Goal: Task Accomplishment & Management: Use online tool/utility

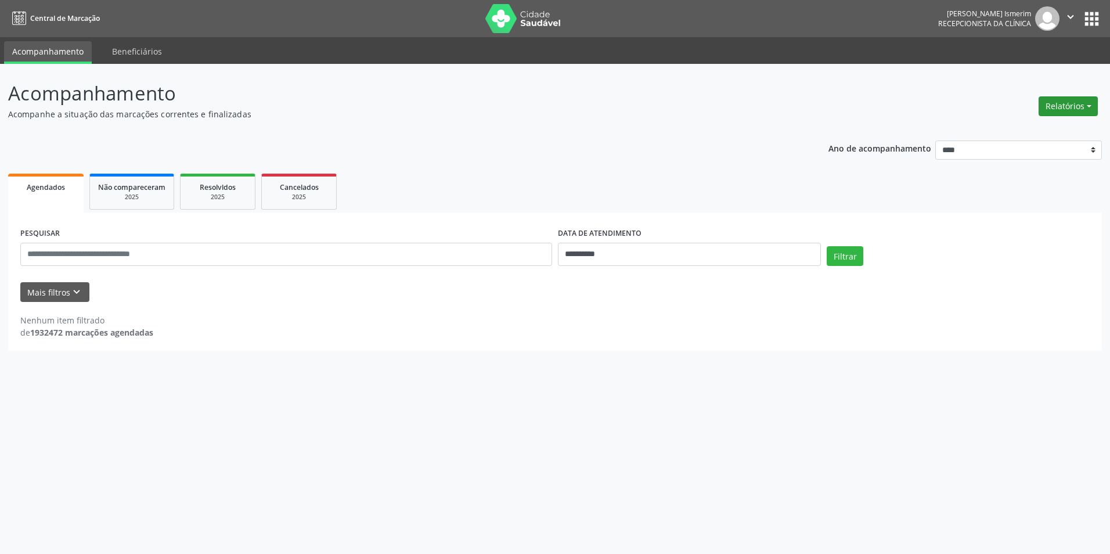
click at [1086, 104] on button "Relatórios" at bounding box center [1067, 106] width 59 height 20
click at [1038, 135] on link "Agendamentos" at bounding box center [1035, 131] width 125 height 16
select select "*"
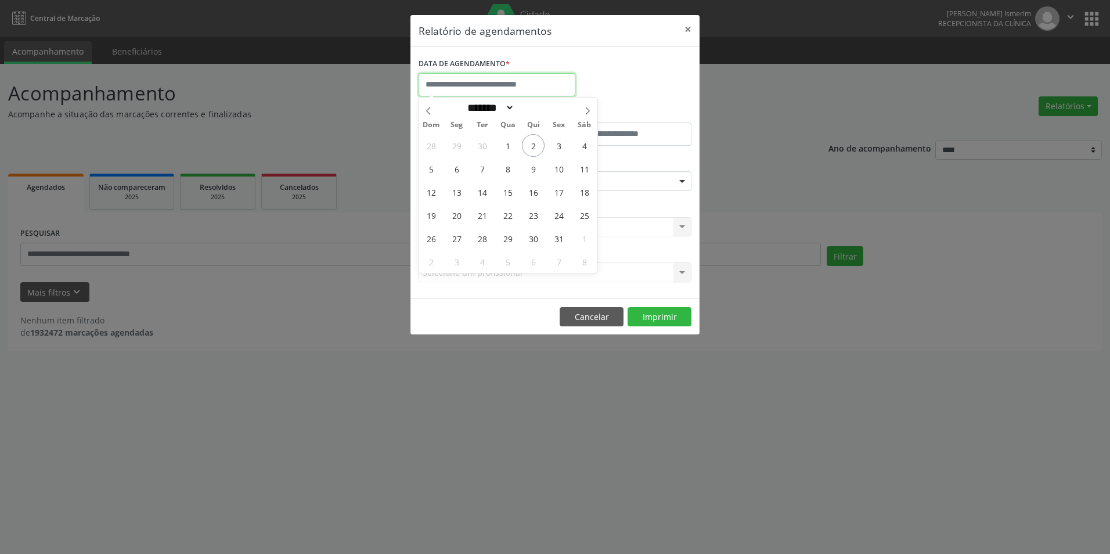
click at [555, 78] on input "text" at bounding box center [496, 84] width 157 height 23
click at [555, 146] on span "3" at bounding box center [558, 145] width 23 height 23
type input "**********"
click at [559, 149] on span "3" at bounding box center [558, 145] width 23 height 23
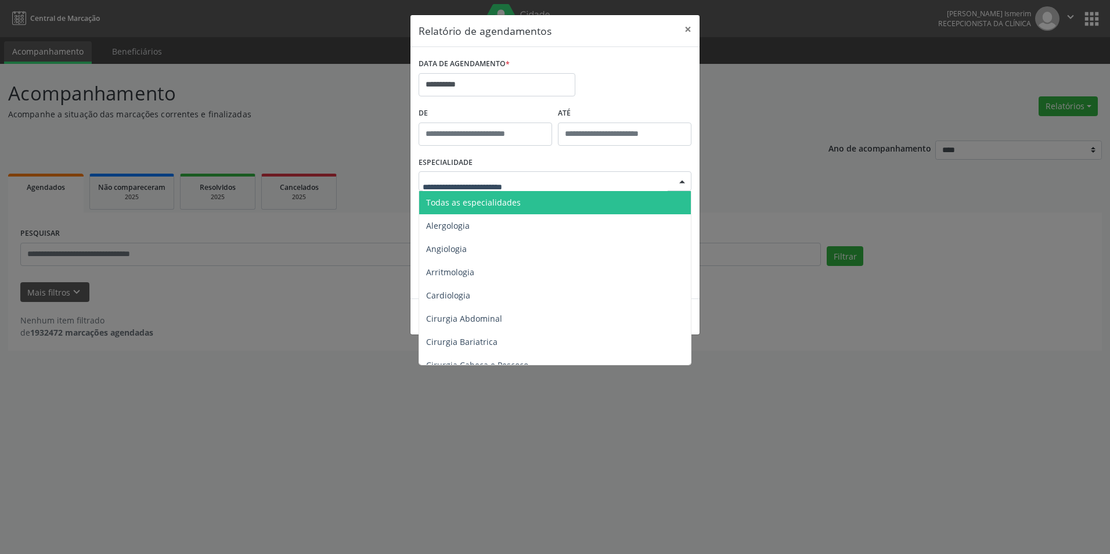
click at [562, 179] on div at bounding box center [554, 181] width 273 height 20
click at [537, 203] on span "Todas as especialidades" at bounding box center [555, 202] width 273 height 23
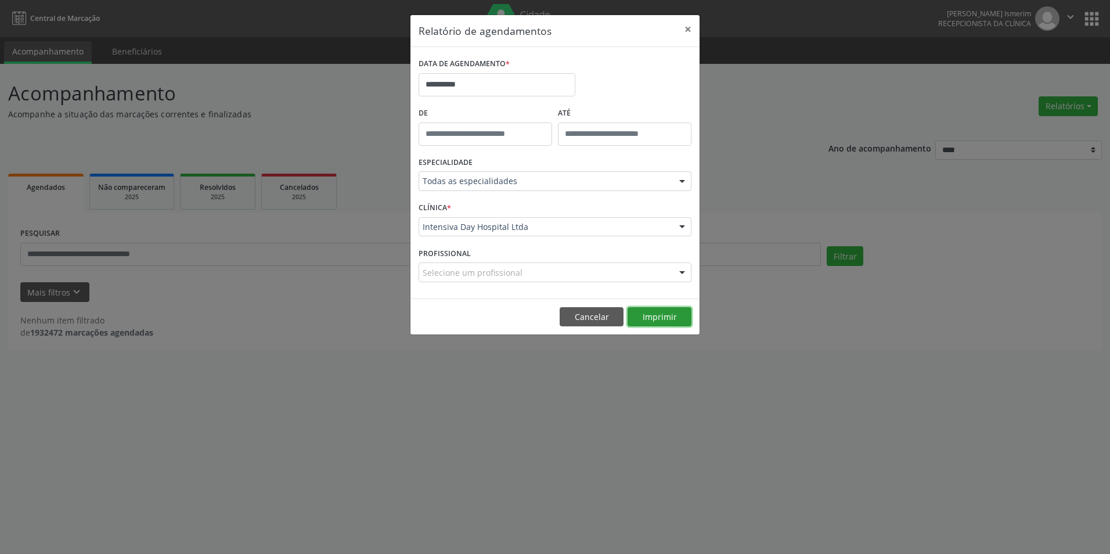
click at [648, 317] on button "Imprimir" at bounding box center [659, 317] width 64 height 20
